Goal: Check status

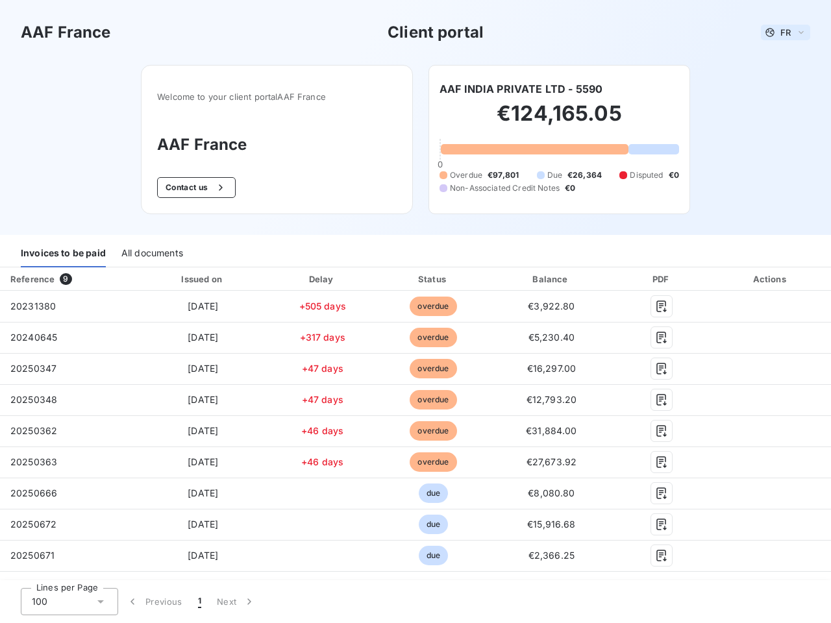
click at [780, 32] on span "FR" at bounding box center [785, 32] width 10 height 10
click at [189, 188] on button "Contact us" at bounding box center [196, 187] width 79 height 21
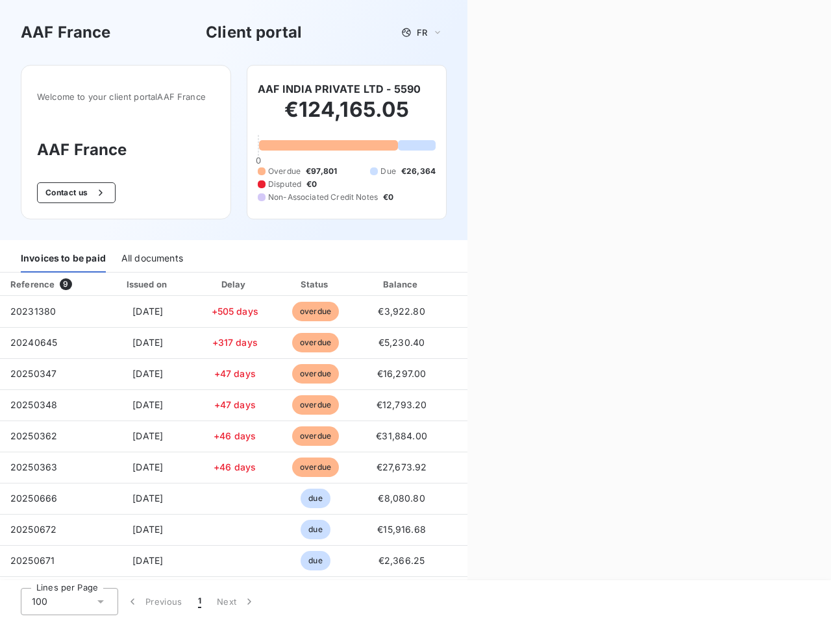
click at [515, 89] on div "Contact us Fill out the form below, and a member of our team will get back to y…" at bounding box center [648, 311] width 363 height 623
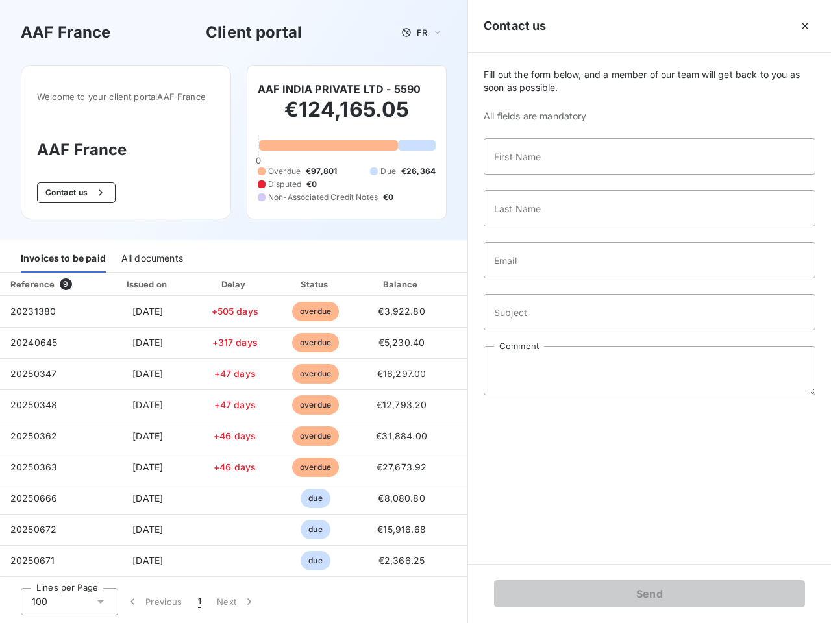
click at [63, 254] on div "Invoices to be paid" at bounding box center [63, 258] width 85 height 27
click at [151, 254] on div "All documents" at bounding box center [152, 258] width 62 height 27
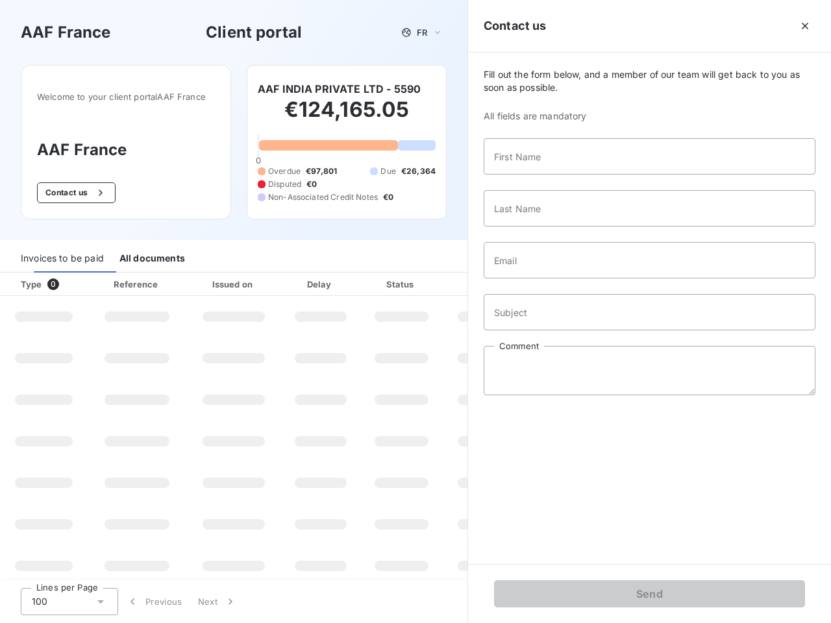
click at [67, 279] on div "Type 0" at bounding box center [49, 284] width 72 height 13
click at [200, 279] on div "Issued on" at bounding box center [234, 284] width 90 height 13
click at [317, 279] on div "Delay" at bounding box center [321, 284] width 74 height 13
click at [427, 279] on div at bounding box center [433, 284] width 13 height 13
click at [543, 279] on div "Fill out the form below, and a member of our team will get back to you as soon …" at bounding box center [649, 308] width 363 height 511
